Goal: Obtain resource: Obtain resource

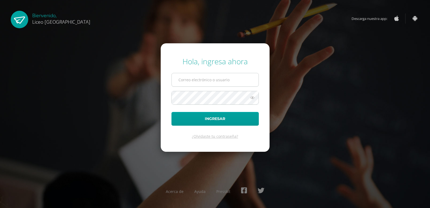
click at [210, 83] on input "text" at bounding box center [215, 79] width 87 height 13
type input "mariam.chinchilla@liceoguatemala.edu.gt"
click at [171, 112] on button "Ingresar" at bounding box center [214, 119] width 87 height 14
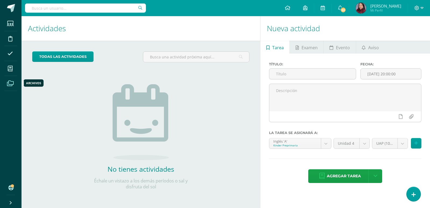
click at [6, 84] on span at bounding box center [10, 83] width 12 height 12
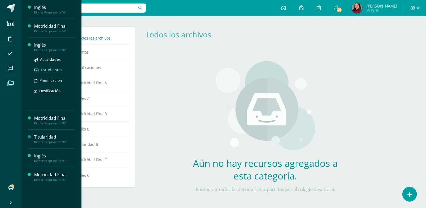
click at [44, 71] on span "Estudiantes" at bounding box center [51, 69] width 21 height 5
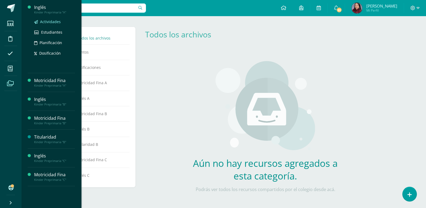
click at [49, 21] on span "Actividades" at bounding box center [50, 21] width 21 height 5
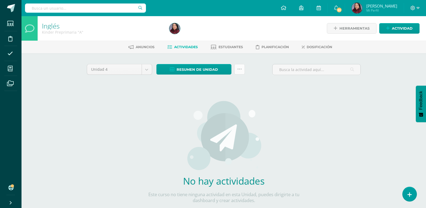
click at [242, 68] on link at bounding box center [239, 69] width 10 height 10
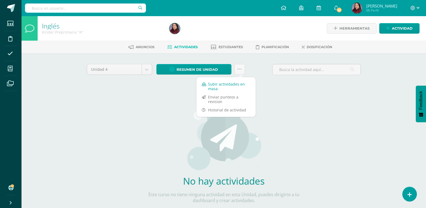
click at [226, 88] on link "Subir actividades en masa" at bounding box center [225, 86] width 59 height 13
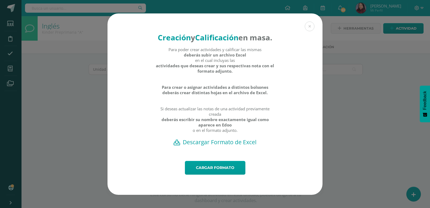
click at [209, 138] on div "Para poder crear actividades y calificar las mismas deberás subir un archivo Ex…" at bounding box center [214, 92] width 119 height 91
click at [212, 146] on h2 "Descargar Formato de Excel" at bounding box center [215, 142] width 196 height 8
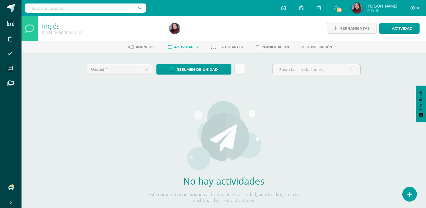
click at [215, 67] on link at bounding box center [239, 69] width 10 height 10
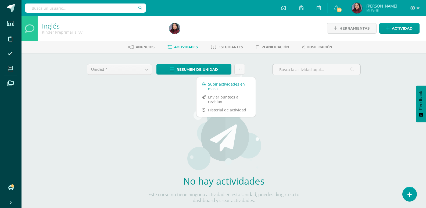
click at [215, 88] on link "Subir actividades en masa" at bounding box center [225, 86] width 59 height 13
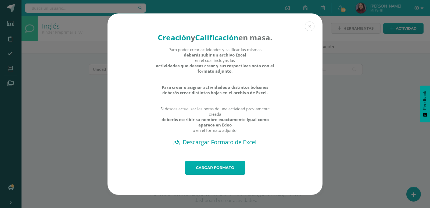
click at [215, 174] on link "Cargar formato" at bounding box center [215, 168] width 60 height 14
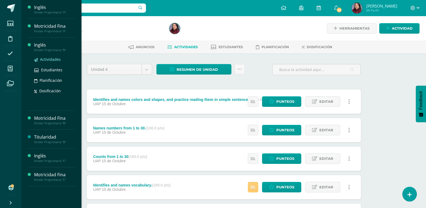
click at [53, 58] on span "Actividades" at bounding box center [50, 59] width 21 height 5
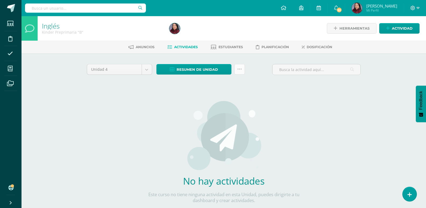
click at [242, 70] on link at bounding box center [239, 69] width 10 height 10
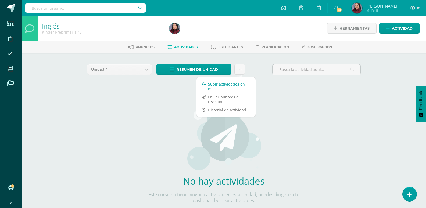
click at [218, 83] on link "Subir actividades en masa" at bounding box center [225, 86] width 59 height 13
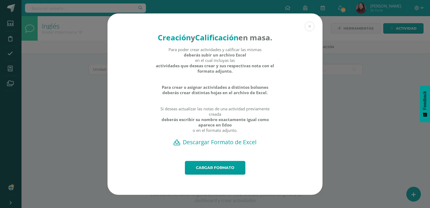
click at [226, 146] on h2 "Descargar Formato de Excel" at bounding box center [215, 142] width 196 height 8
click at [309, 24] on button at bounding box center [309, 26] width 10 height 10
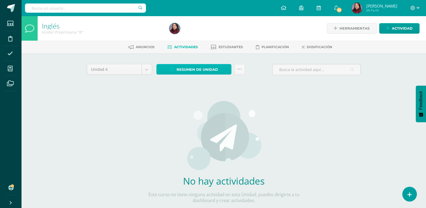
click at [228, 69] on link "Resumen de unidad" at bounding box center [193, 69] width 75 height 10
click at [237, 68] on icon at bounding box center [239, 69] width 5 height 5
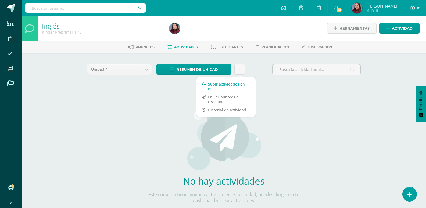
click at [224, 88] on link "Subir actividades en masa" at bounding box center [225, 86] width 59 height 13
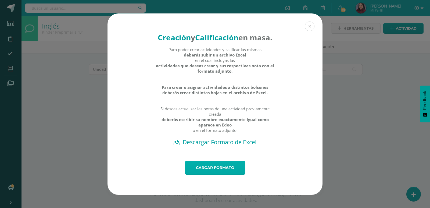
click at [213, 174] on link "Cargar formato" at bounding box center [215, 168] width 60 height 14
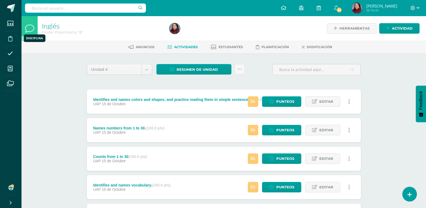
click at [9, 38] on icon at bounding box center [10, 38] width 4 height 5
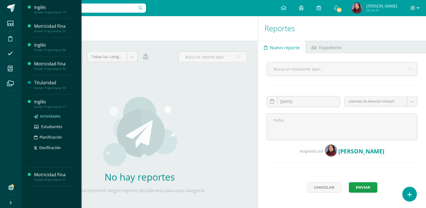
click at [52, 114] on span "Actividades" at bounding box center [50, 115] width 21 height 5
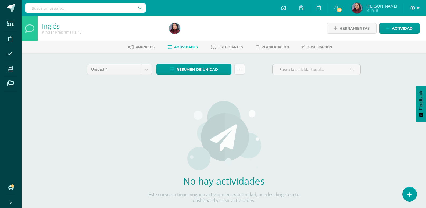
click at [237, 69] on icon at bounding box center [239, 69] width 5 height 5
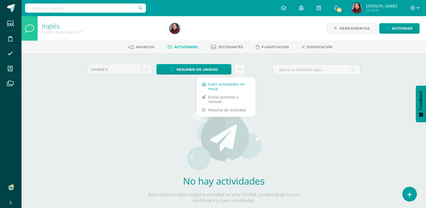
click at [215, 82] on link "Subir actividades en masa" at bounding box center [225, 86] width 59 height 13
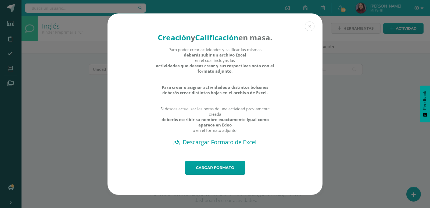
click at [199, 146] on h2 "Descargar Formato de Excel" at bounding box center [215, 142] width 196 height 8
click at [224, 172] on link "Cargar formato" at bounding box center [215, 168] width 60 height 14
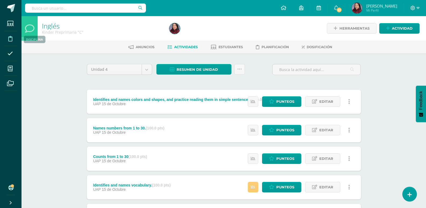
click at [10, 38] on icon at bounding box center [10, 38] width 4 height 5
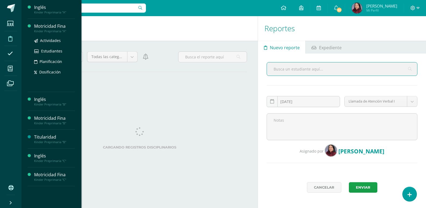
click at [50, 30] on div "Kinder Preprimaria "A"" at bounding box center [54, 31] width 41 height 4
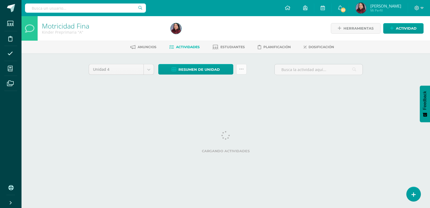
click at [243, 68] on link at bounding box center [241, 69] width 10 height 10
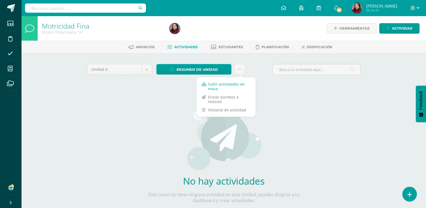
click at [221, 89] on link "Subir actividades en masa" at bounding box center [225, 86] width 59 height 13
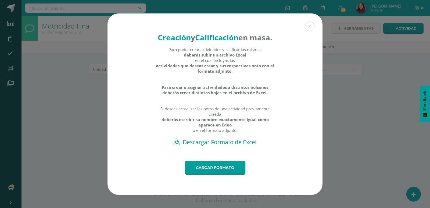
click at [200, 146] on h2 "Descargar Formato de Excel" at bounding box center [215, 142] width 196 height 8
click at [215, 171] on link "Cargar formato" at bounding box center [215, 168] width 60 height 14
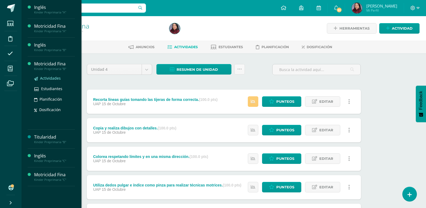
click at [47, 77] on span "Actividades" at bounding box center [50, 77] width 21 height 5
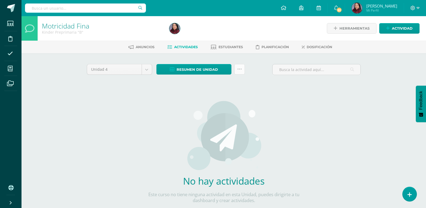
click at [239, 66] on link at bounding box center [239, 69] width 10 height 10
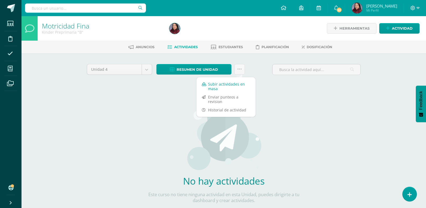
click at [225, 87] on link "Subir actividades en masa" at bounding box center [225, 86] width 59 height 13
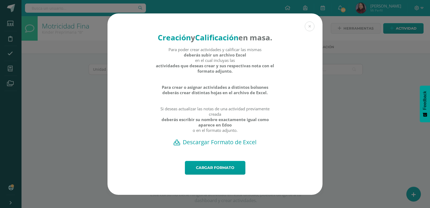
click at [207, 146] on h2 "Descargar Formato de Excel" at bounding box center [215, 142] width 196 height 8
click at [312, 22] on button at bounding box center [309, 26] width 10 height 10
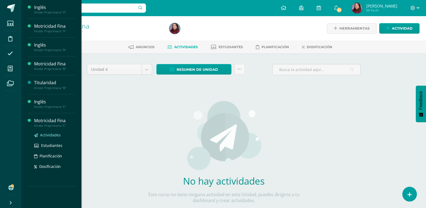
click at [50, 135] on span "Actividades" at bounding box center [50, 134] width 21 height 5
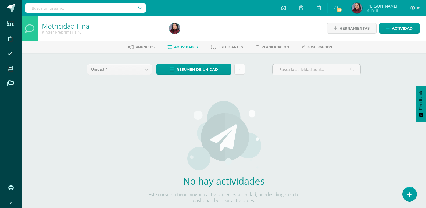
click at [240, 69] on icon at bounding box center [239, 69] width 5 height 5
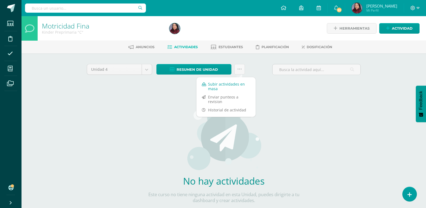
click at [230, 85] on link "Subir actividades en masa" at bounding box center [225, 86] width 59 height 13
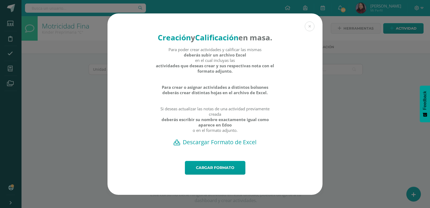
click at [222, 146] on h2 "Descargar Formato de Excel" at bounding box center [215, 142] width 196 height 8
click at [310, 22] on button at bounding box center [309, 26] width 10 height 10
